Goal: Check status: Check status

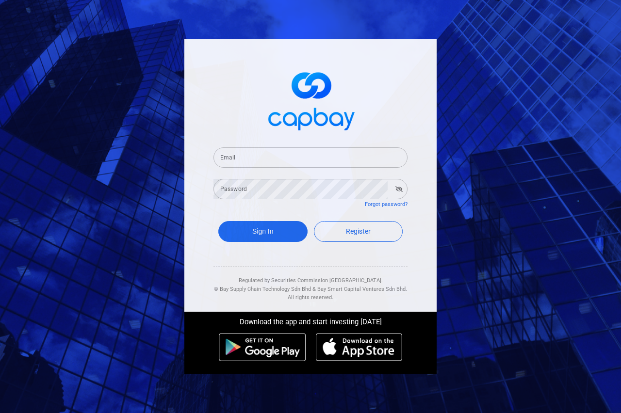
click at [296, 157] on input "Email" at bounding box center [310, 157] width 194 height 20
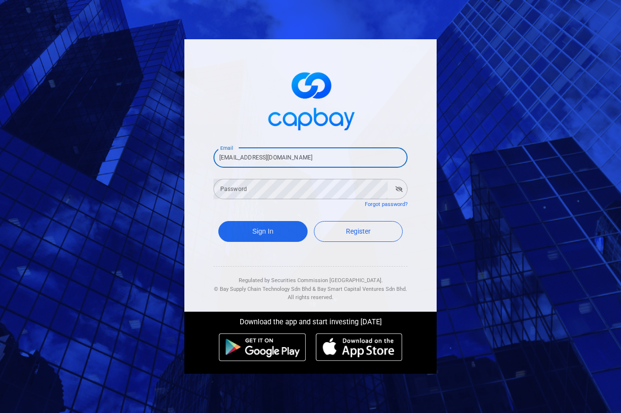
type input "[EMAIL_ADDRESS][DOMAIN_NAME]"
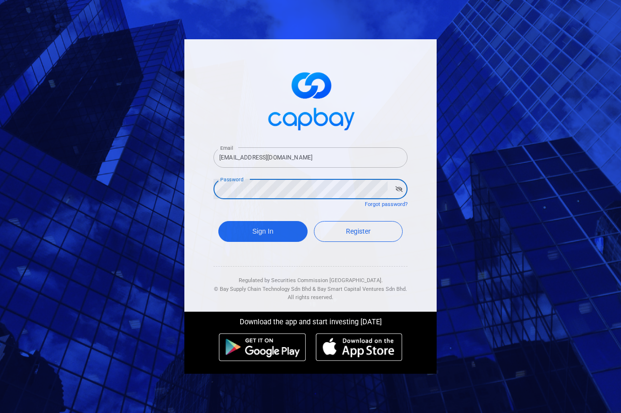
click at [398, 189] on icon "button" at bounding box center [398, 189] width 7 height 6
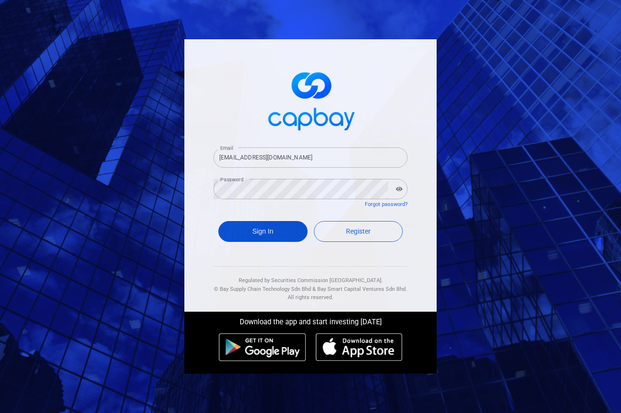
click at [272, 228] on button "Sign In" at bounding box center [262, 231] width 89 height 21
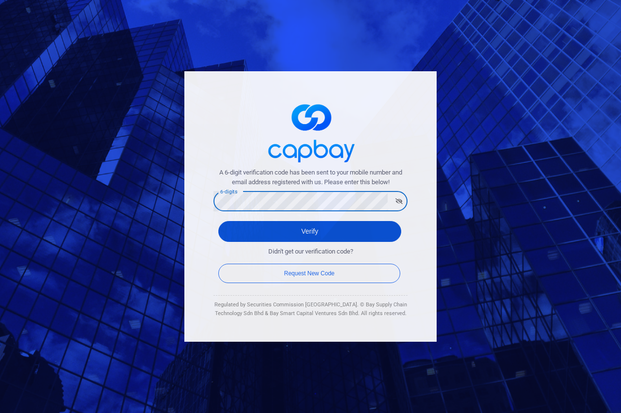
click at [299, 231] on button "Verify" at bounding box center [309, 231] width 183 height 21
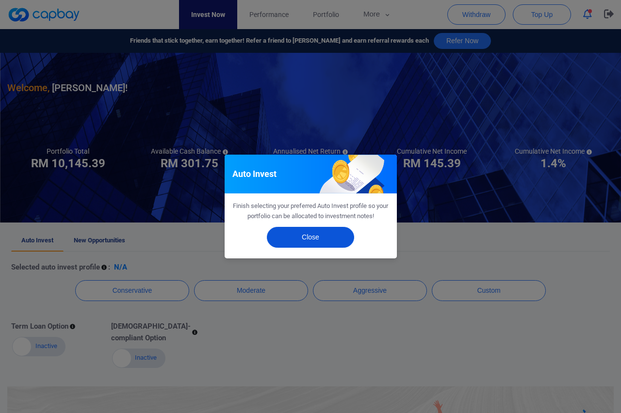
click at [312, 240] on button "Close" at bounding box center [310, 237] width 87 height 21
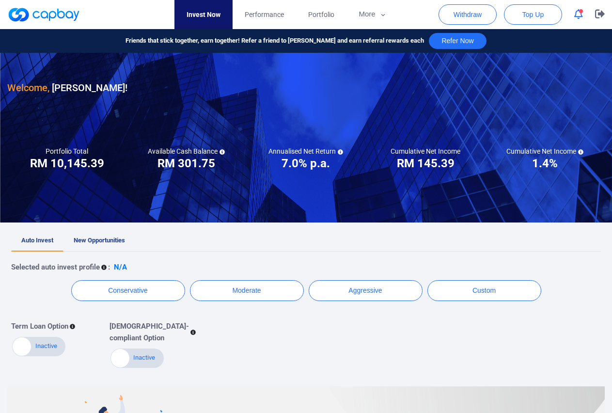
click at [582, 13] on span "button" at bounding box center [581, 11] width 4 height 4
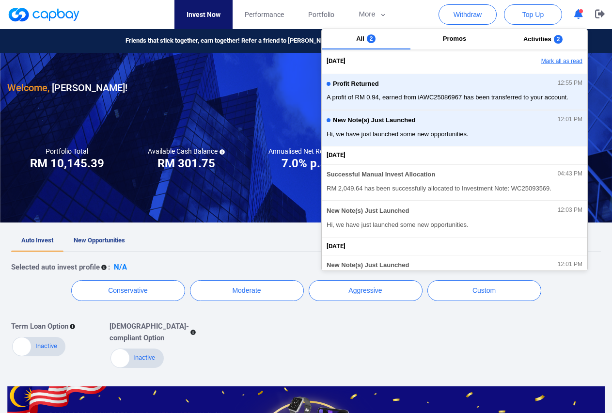
click at [545, 59] on button "Mark all as read" at bounding box center [535, 61] width 104 height 16
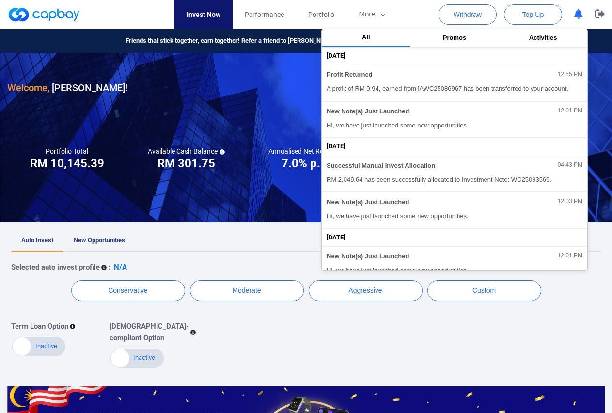
click at [240, 195] on div at bounding box center [306, 138] width 612 height 170
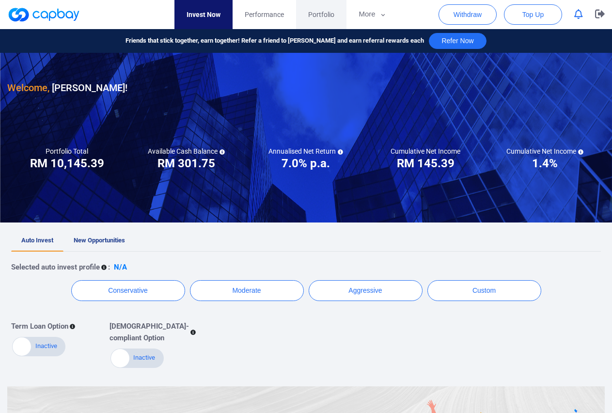
click at [325, 16] on span "Portfolio" at bounding box center [321, 14] width 26 height 11
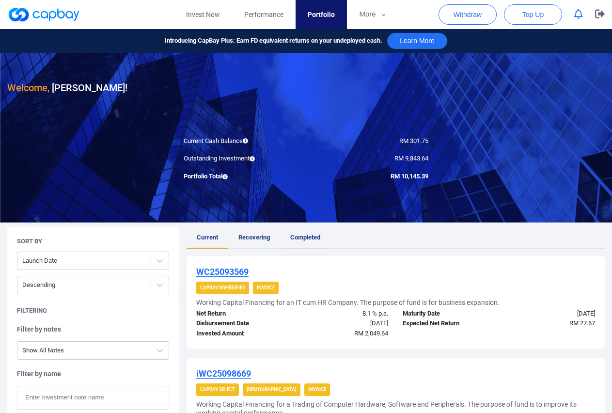
click at [305, 239] on span "Completed" at bounding box center [305, 237] width 30 height 7
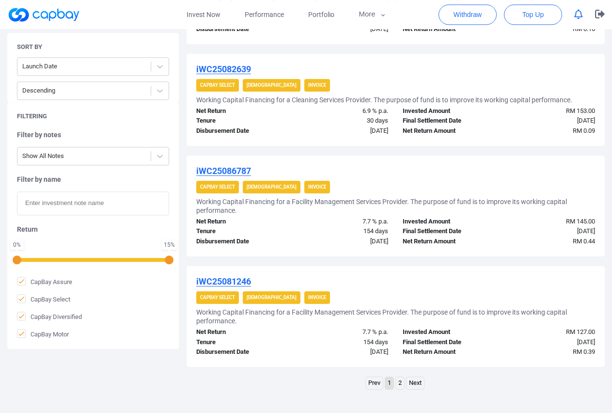
scroll to position [959, 0]
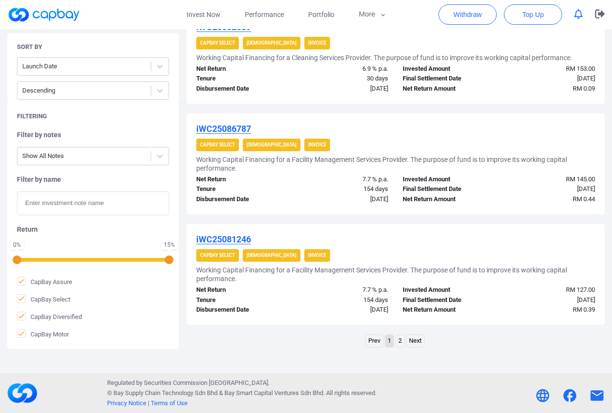
click at [402, 343] on link "2" at bounding box center [400, 341] width 8 height 12
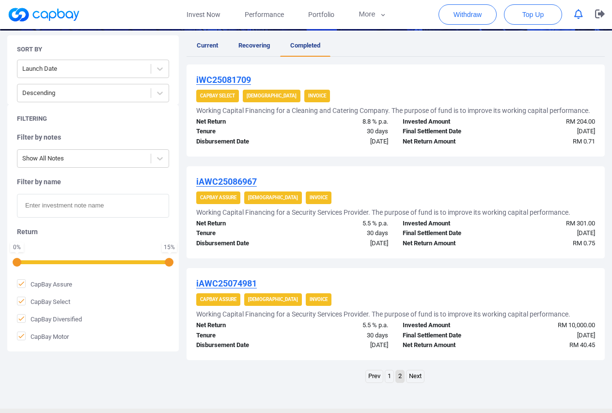
scroll to position [200, 0]
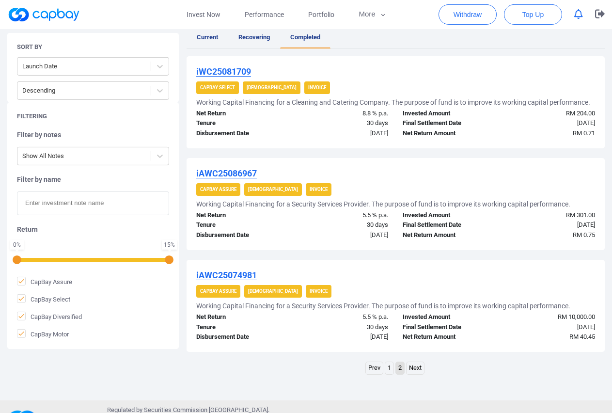
click at [390, 368] on link "1" at bounding box center [389, 368] width 8 height 12
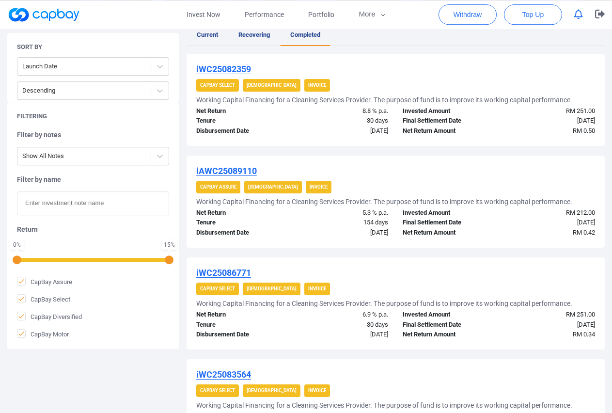
scroll to position [53, 0]
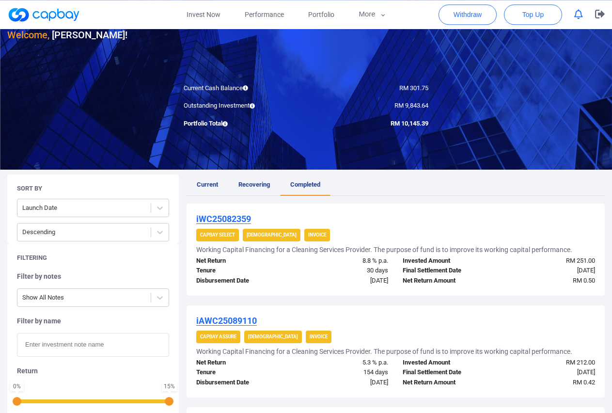
click at [577, 13] on icon "button" at bounding box center [579, 14] width 9 height 10
click at [275, 93] on div "Current Cash Balance" at bounding box center [241, 88] width 130 height 10
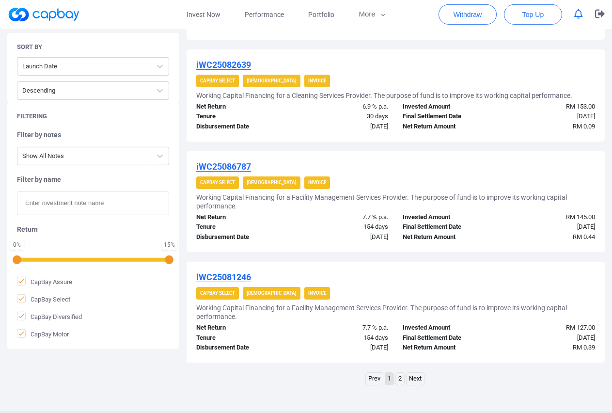
scroll to position [959, 0]
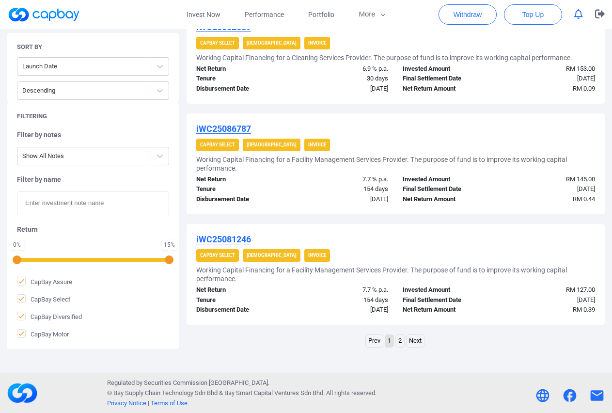
click at [404, 343] on link "2" at bounding box center [400, 341] width 8 height 12
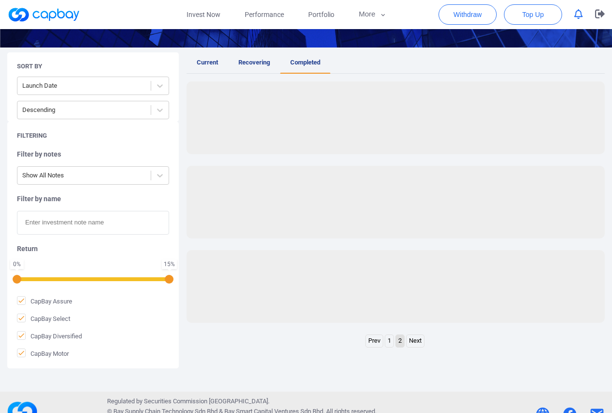
scroll to position [227, 0]
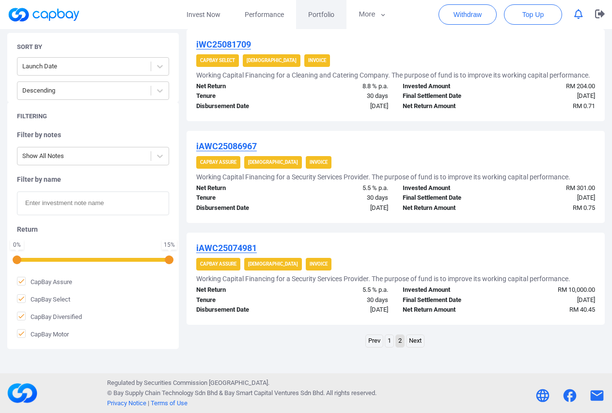
click at [320, 15] on span "Portfolio" at bounding box center [321, 14] width 26 height 11
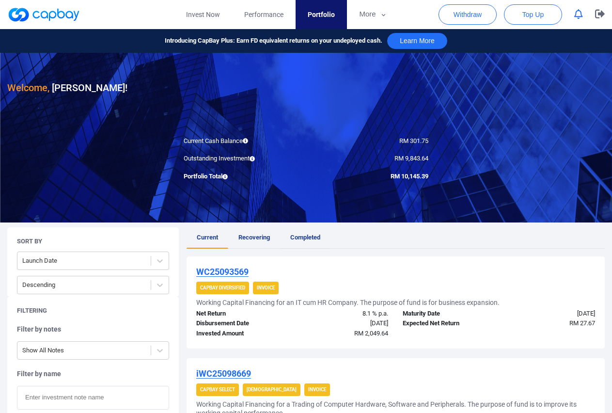
click at [314, 237] on span "Completed" at bounding box center [305, 237] width 30 height 7
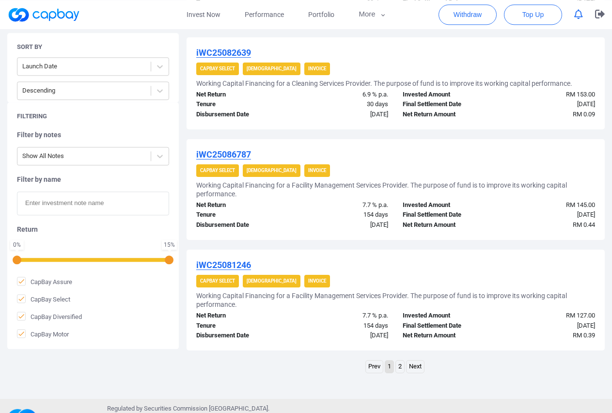
scroll to position [959, 0]
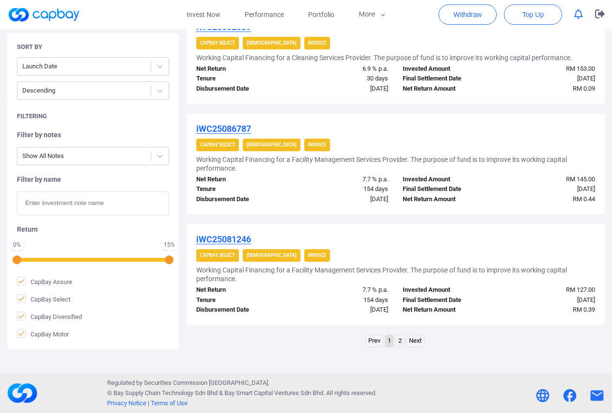
click at [416, 342] on link "Next" at bounding box center [415, 341] width 17 height 12
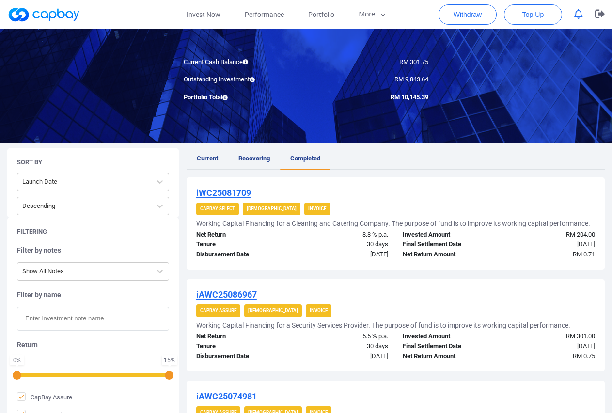
scroll to position [0, 0]
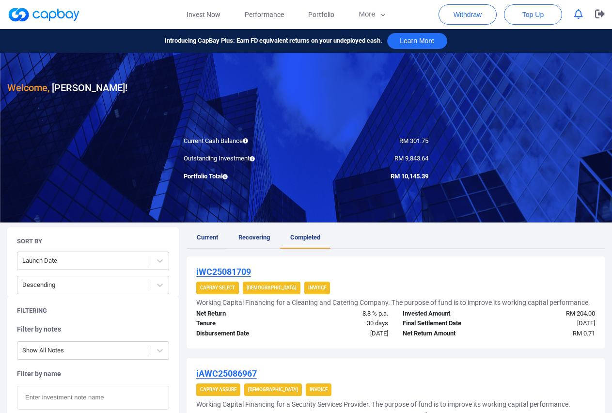
click at [203, 237] on span "Current" at bounding box center [207, 237] width 21 height 7
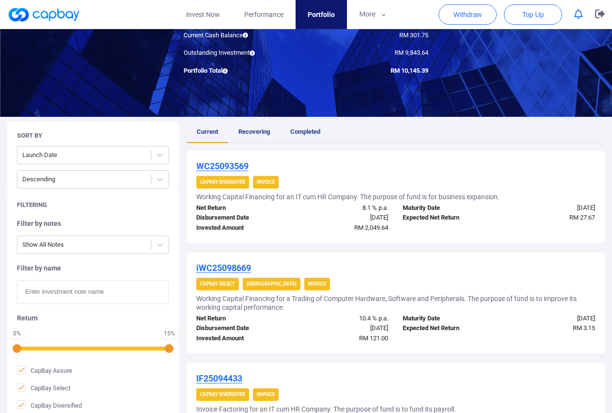
scroll to position [148, 0]
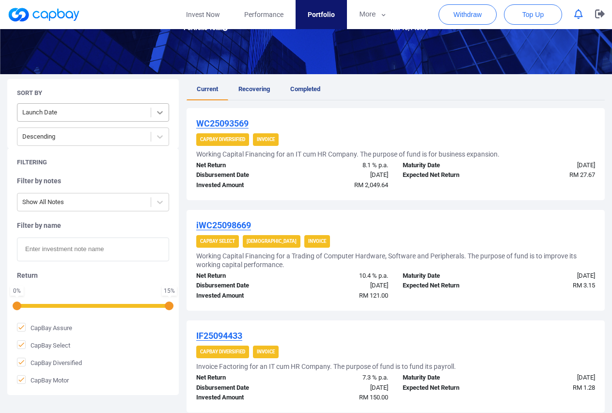
click at [161, 113] on icon at bounding box center [160, 112] width 6 height 3
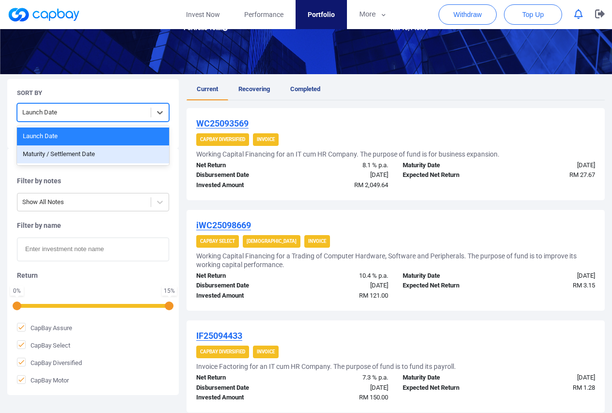
click at [90, 157] on div "Maturity / Settlement Date" at bounding box center [93, 154] width 152 height 18
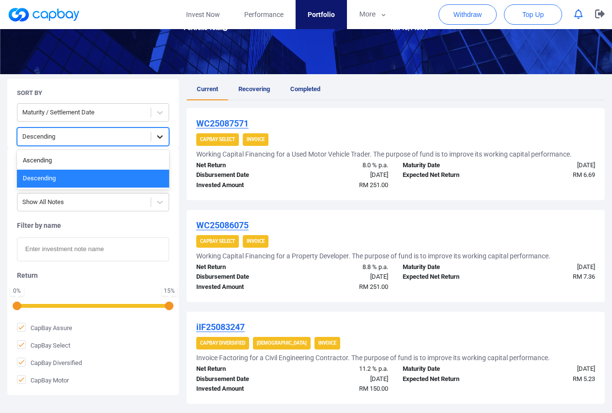
click at [158, 135] on icon at bounding box center [160, 137] width 10 height 10
click at [113, 160] on div "Ascending" at bounding box center [93, 161] width 152 height 18
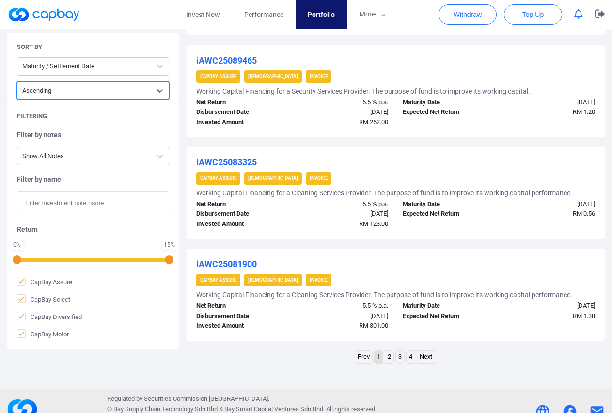
scroll to position [950, 0]
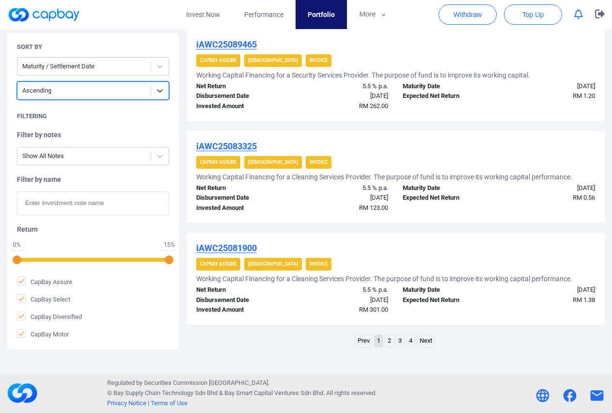
click at [413, 342] on link "4" at bounding box center [411, 341] width 8 height 12
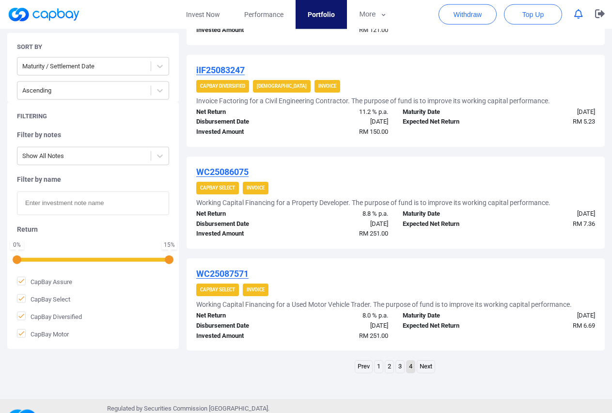
scroll to position [338, 0]
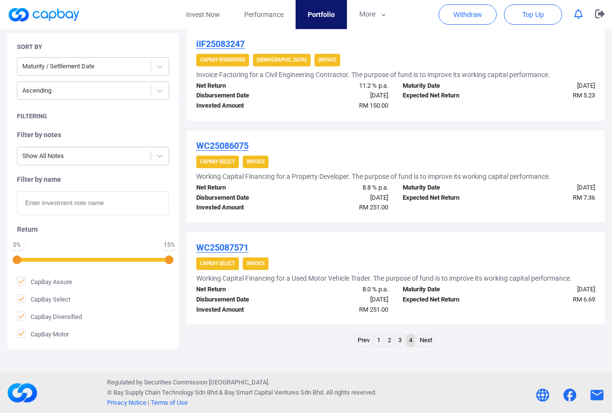
click at [431, 337] on link "Next" at bounding box center [425, 341] width 17 height 12
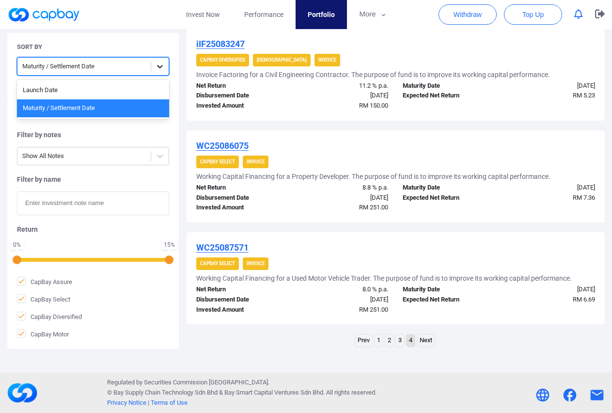
click at [157, 69] on icon at bounding box center [160, 67] width 10 height 10
click at [133, 90] on div "Launch Date" at bounding box center [93, 90] width 152 height 18
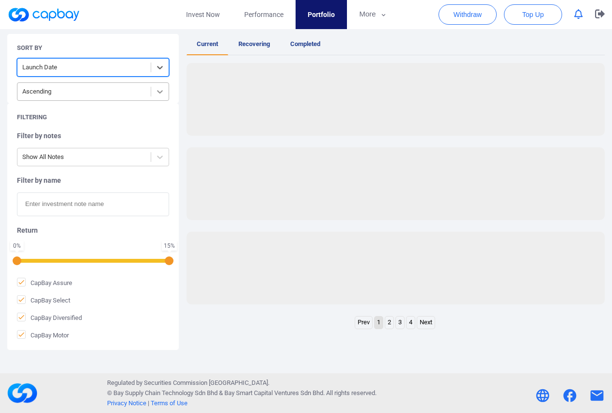
scroll to position [194, 0]
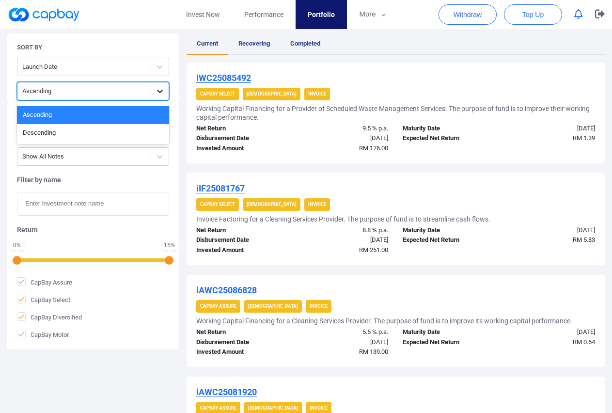
click at [164, 89] on icon at bounding box center [160, 91] width 10 height 10
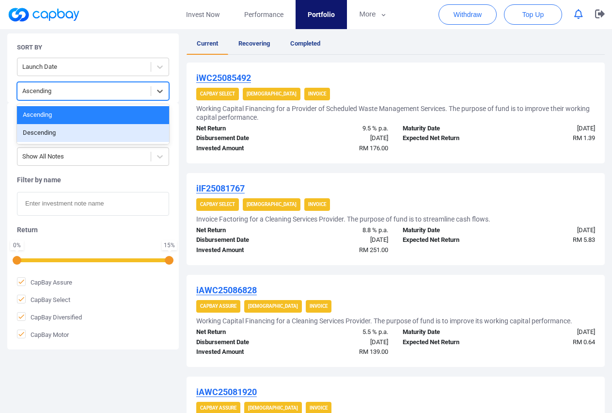
click at [144, 133] on div "Descending" at bounding box center [93, 133] width 152 height 18
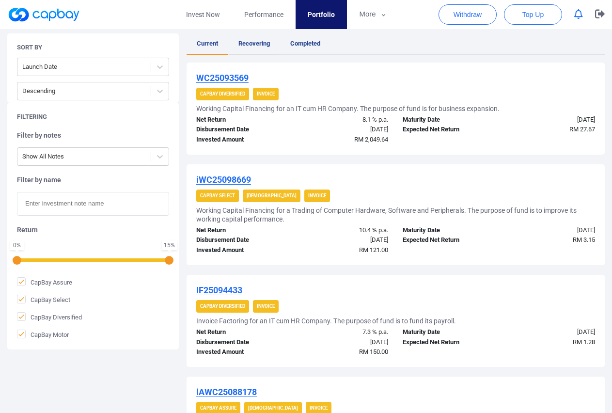
click at [255, 47] on span "Recovering" at bounding box center [255, 43] width 32 height 7
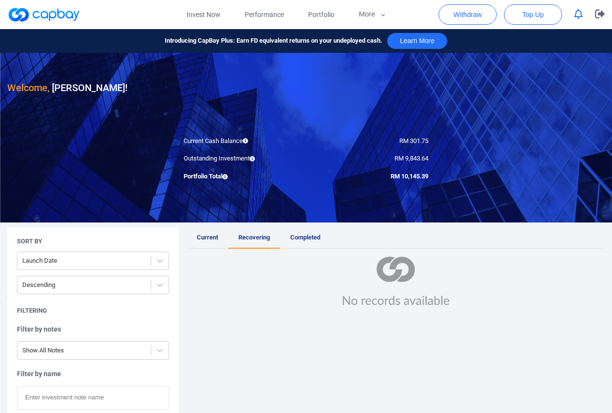
click at [315, 239] on span "Completed" at bounding box center [305, 237] width 30 height 7
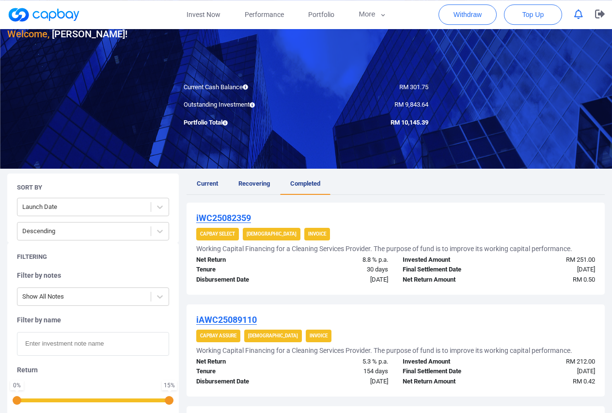
scroll to position [198, 0]
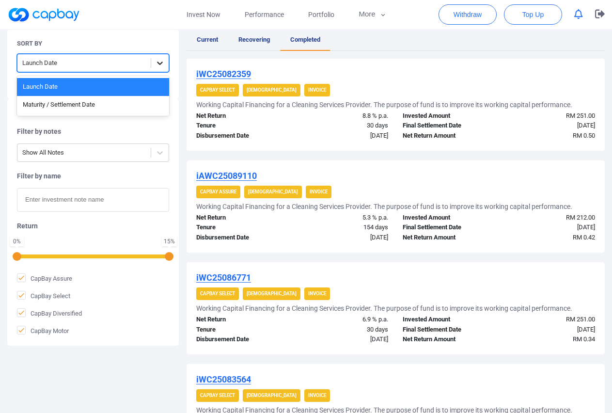
click at [163, 59] on icon at bounding box center [160, 63] width 10 height 10
click at [144, 104] on div "Maturity / Settlement Date" at bounding box center [93, 105] width 152 height 18
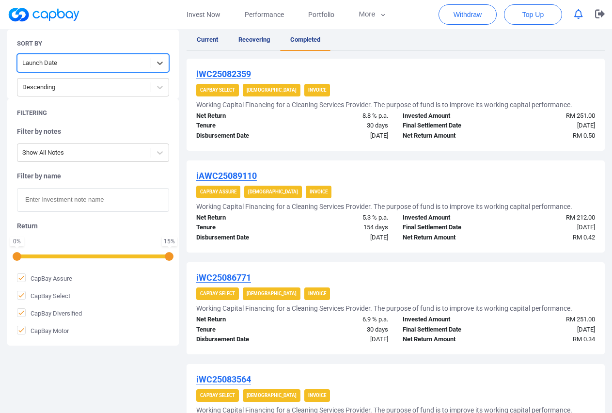
scroll to position [194, 0]
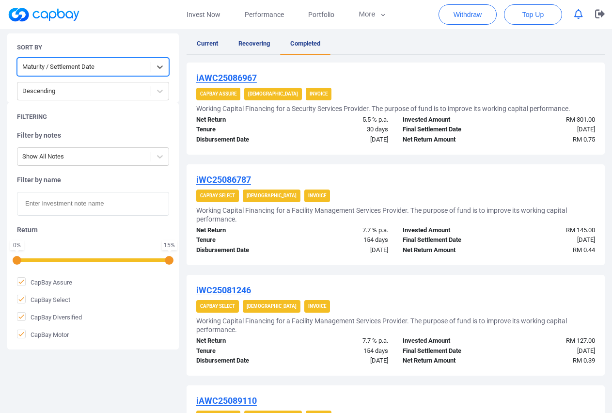
click at [575, 13] on icon "button" at bounding box center [579, 14] width 9 height 10
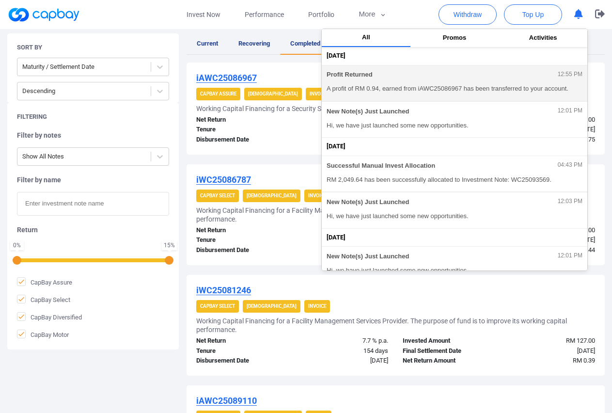
click at [498, 80] on div "Profit Returned 12:55 PM" at bounding box center [455, 76] width 256 height 11
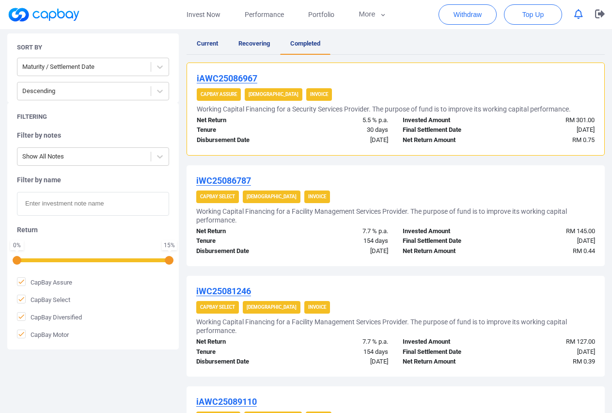
click at [296, 123] on div "5.5 % p.a." at bounding box center [344, 120] width 103 height 10
click at [578, 15] on icon "button" at bounding box center [579, 14] width 9 height 10
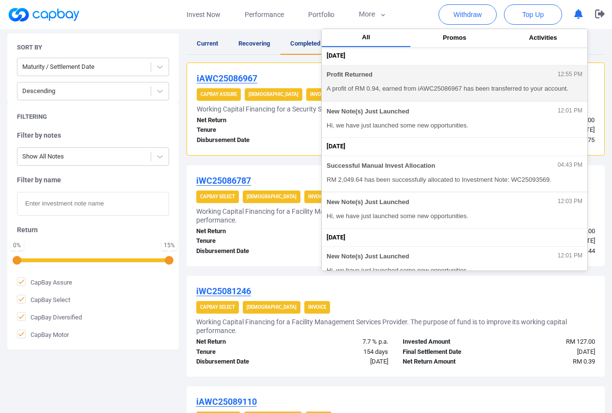
click at [484, 80] on div "Profit Returned 12:55 PM" at bounding box center [455, 76] width 256 height 11
click at [463, 89] on span "A profit of RM 0.94, earned from iAWC25086967 has been transferred to your acco…" at bounding box center [455, 89] width 256 height 10
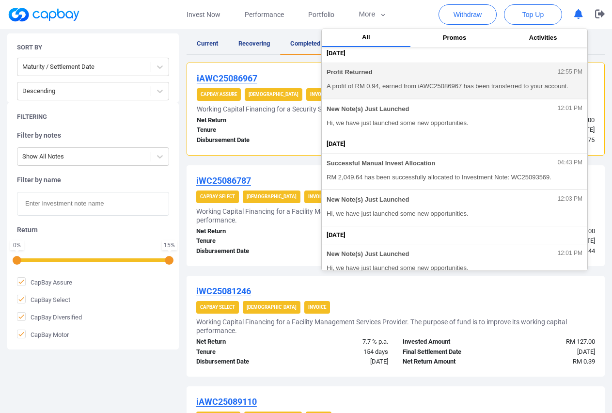
scroll to position [0, 0]
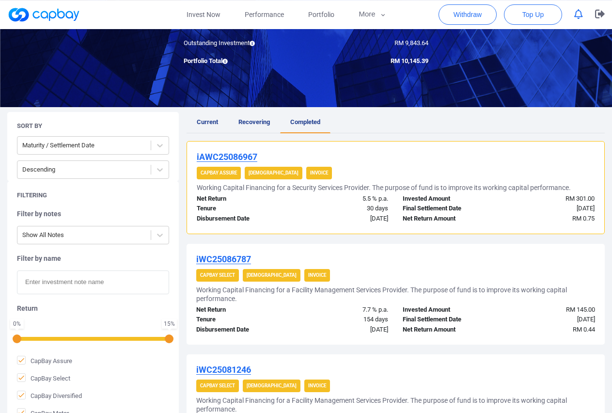
scroll to position [46, 0]
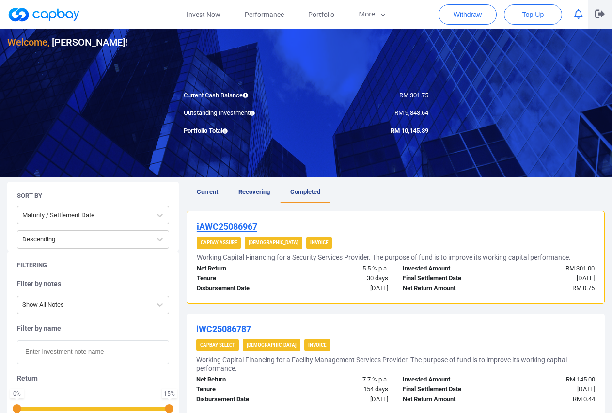
click at [604, 14] on icon "button" at bounding box center [600, 14] width 10 height 9
